Goal: Use online tool/utility: Utilize a website feature to perform a specific function

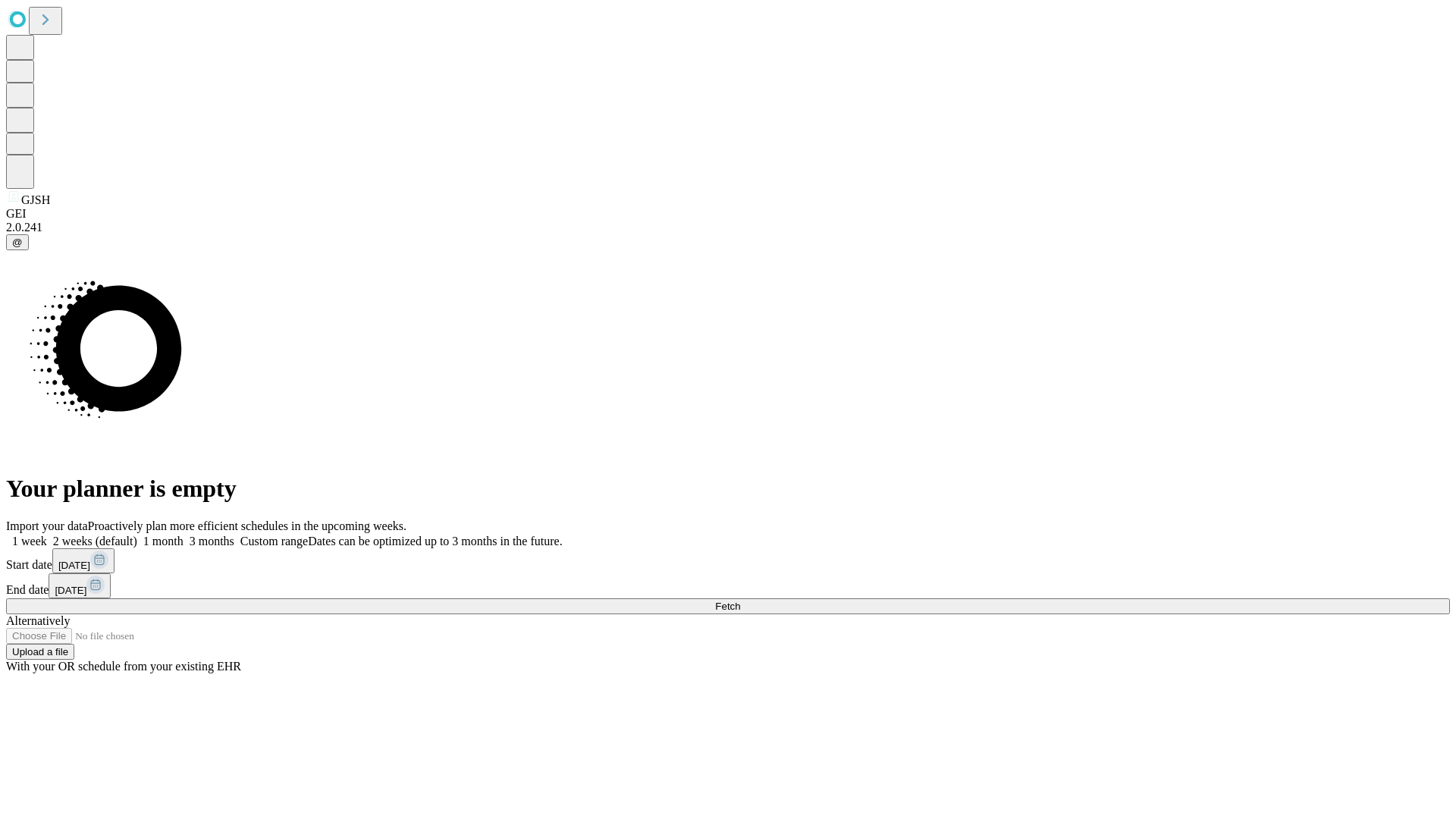
click at [740, 600] on span "Fetch" at bounding box center [727, 605] width 25 height 11
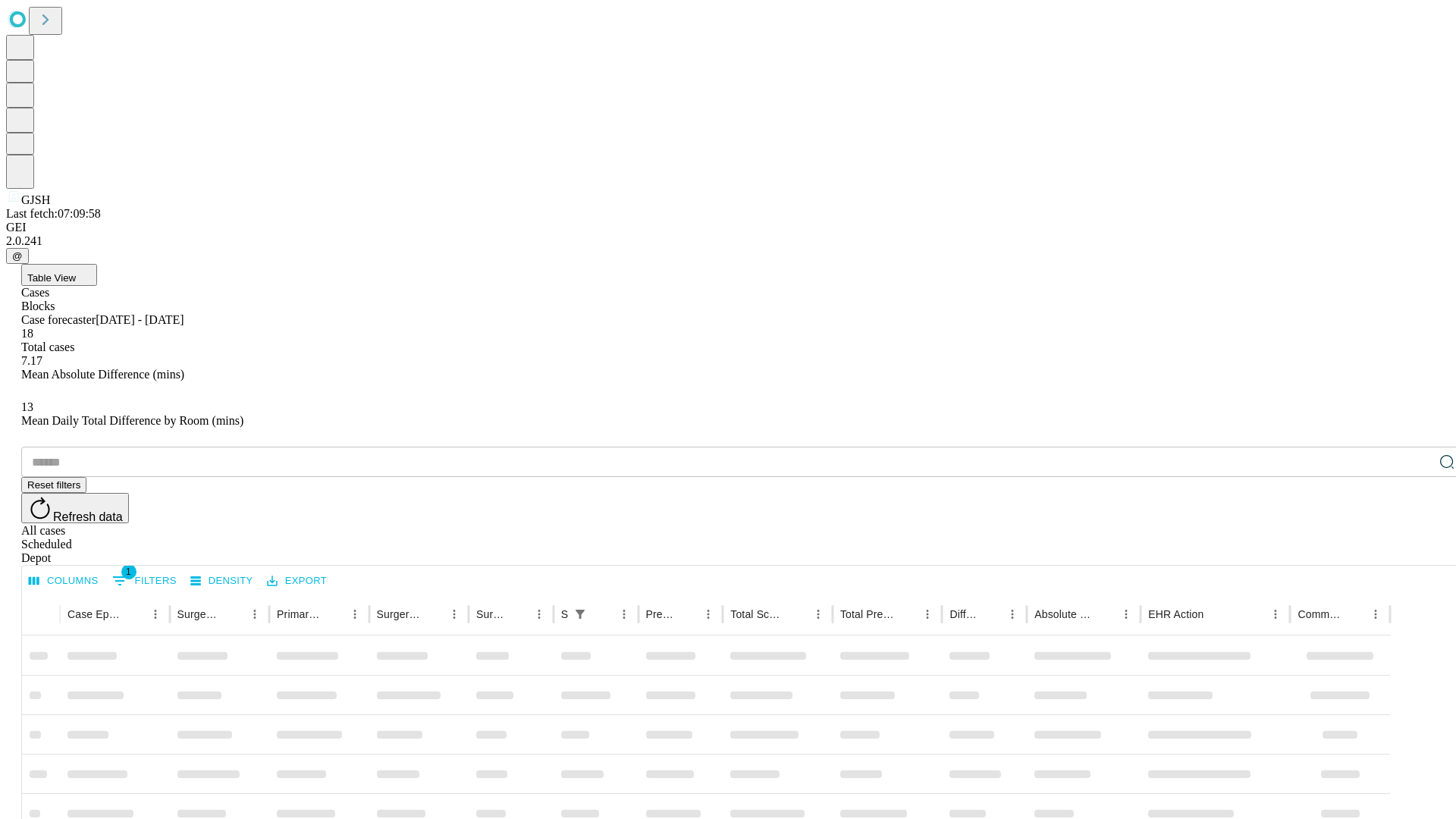
click at [76, 272] on span "Table View" at bounding box center [52, 278] width 48 height 11
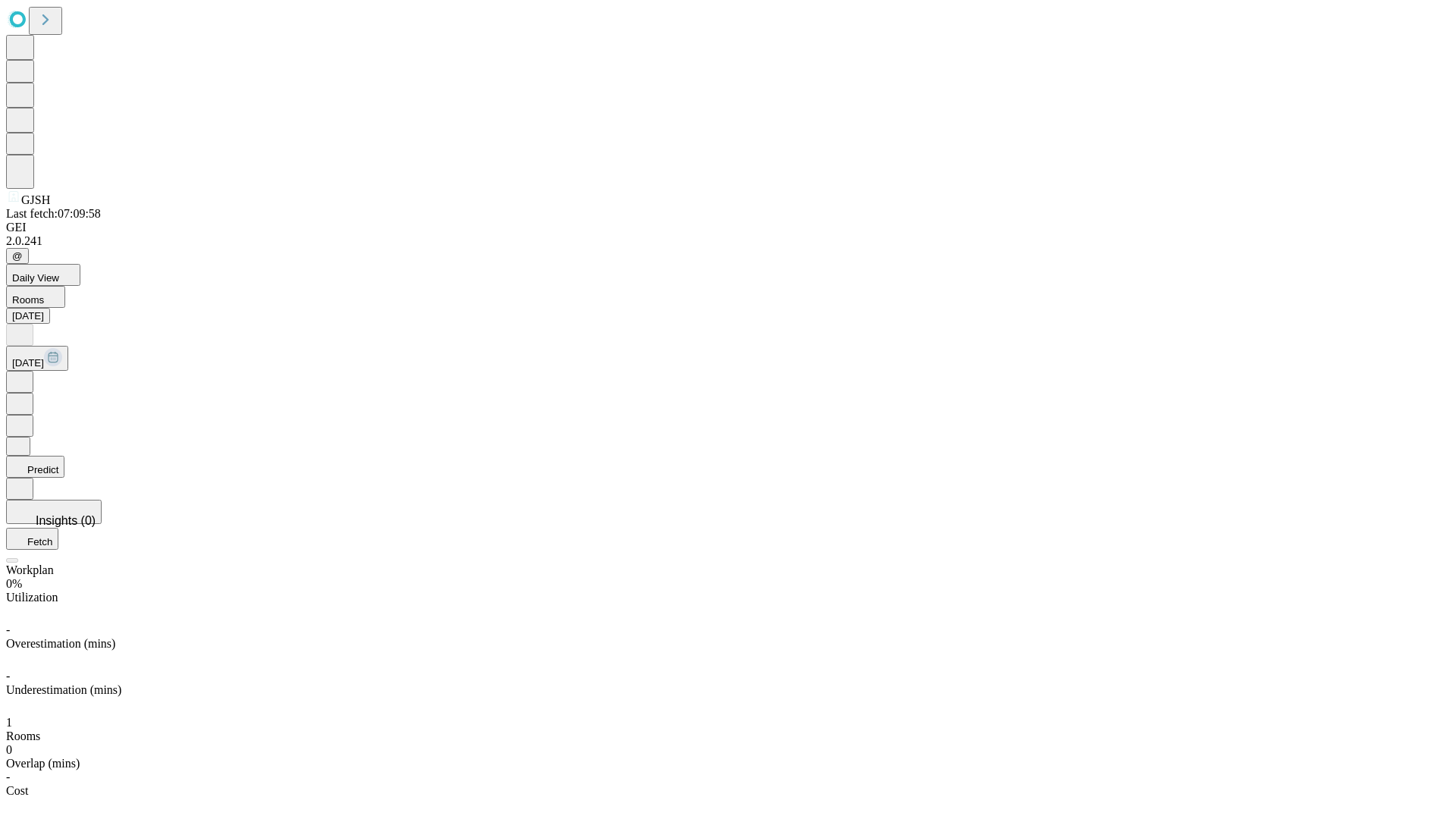
click at [65, 455] on button "Predict" at bounding box center [35, 466] width 59 height 22
